Goal: Information Seeking & Learning: Find specific fact

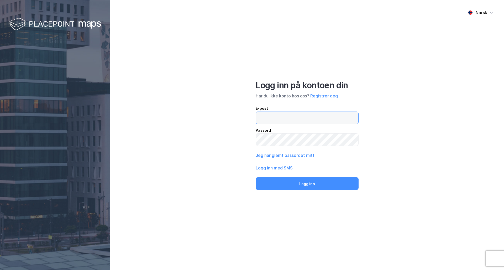
click at [287, 119] on input "email" at bounding box center [307, 118] width 102 height 12
type input "[EMAIL_ADDRESS][DOMAIN_NAME]"
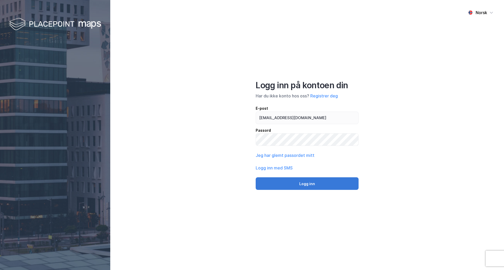
click at [303, 185] on button "Logg inn" at bounding box center [307, 184] width 103 height 13
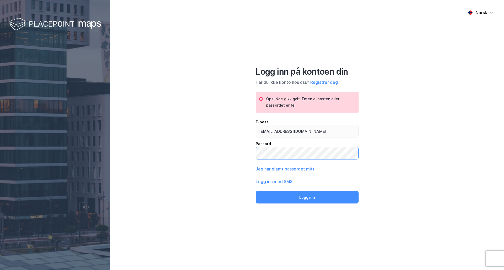
click at [126, 135] on div "Norsk Logg inn på kontoen din Har du ikke konto hos oss? Registrer deg Ops! Noe…" at bounding box center [307, 135] width 394 height 270
click at [256, 191] on button "Logg inn" at bounding box center [307, 197] width 103 height 13
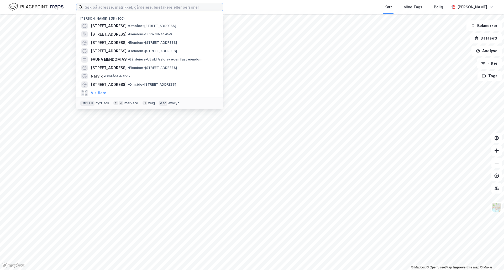
click at [110, 9] on input at bounding box center [153, 7] width 140 height 8
paste input "Viulsrødsletta 35"
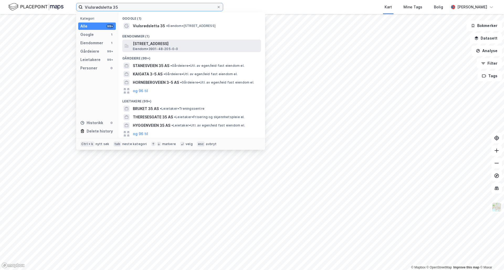
type input "Viulsrødsletta 35"
click at [153, 47] on span "Eiendom • 3901-48-205-0-0" at bounding box center [155, 49] width 45 height 4
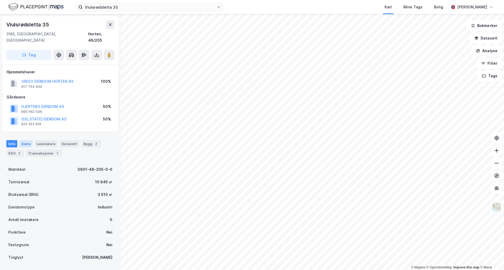
click at [26, 140] on div "Eiere" at bounding box center [25, 143] width 13 height 7
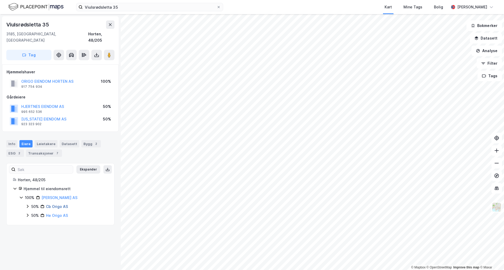
click at [60, 205] on link "Cb Origo AS" at bounding box center [57, 207] width 22 height 4
